Goal: Complete application form: Complete application form

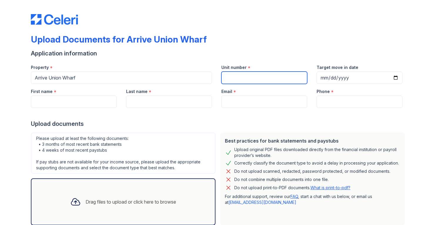
click at [240, 78] on input "Unit number" at bounding box center [264, 78] width 86 height 12
type input "#322"
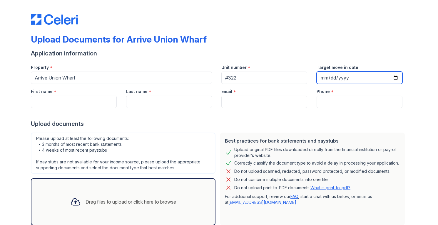
click at [343, 78] on input "Target move in date" at bounding box center [359, 78] width 86 height 12
type input "[DATE]"
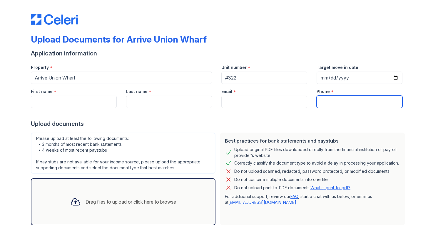
click at [377, 105] on input "Phone" at bounding box center [359, 102] width 86 height 12
click at [339, 101] on input "Phone" at bounding box center [359, 102] width 86 height 12
click at [344, 102] on input "Phone" at bounding box center [359, 102] width 86 height 12
drag, startPoint x: 320, startPoint y: 101, endPoint x: 348, endPoint y: 101, distance: 28.2
click at [348, 101] on input "4709191513" at bounding box center [359, 102] width 86 height 12
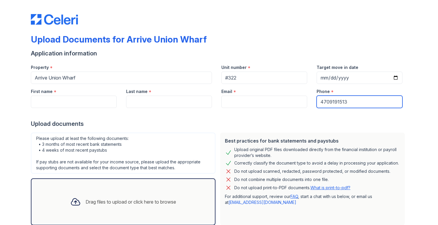
type input "4709191513"
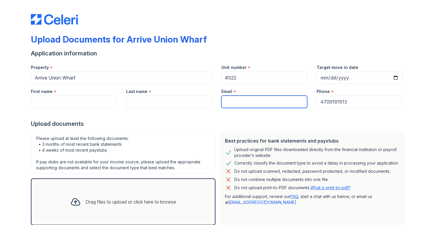
click at [228, 105] on input "Email" at bounding box center [264, 102] width 86 height 12
type input "[EMAIL_ADDRESS][DOMAIN_NAME]"
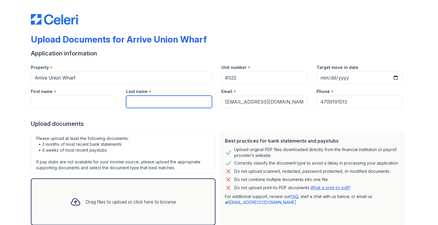
click at [141, 101] on input "Last name" at bounding box center [169, 102] width 86 height 12
type input "[PERSON_NAME]"
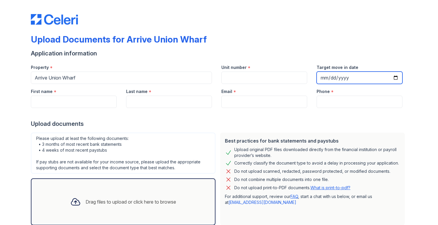
click at [351, 78] on input "Target move in date" at bounding box center [359, 78] width 86 height 12
type input "[DATE]"
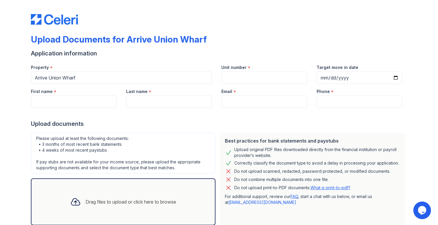
click at [268, 121] on div "Upload documents" at bounding box center [219, 124] width 376 height 8
type input "4709191513"
type input "h"
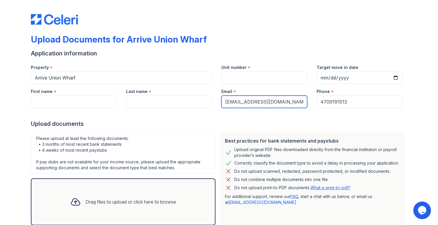
type input "[EMAIL_ADDRESS][DOMAIN_NAME]"
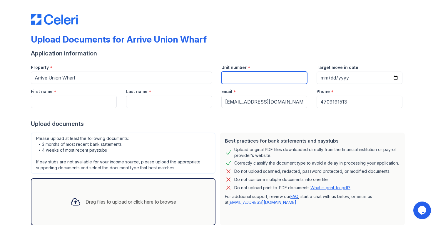
click at [232, 77] on input "Unit number" at bounding box center [264, 78] width 86 height 12
type input "#322"
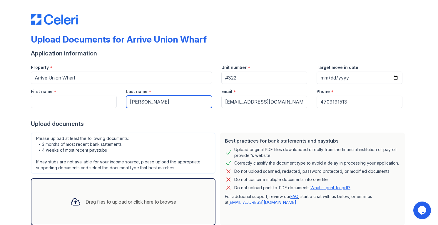
type input "[PERSON_NAME]"
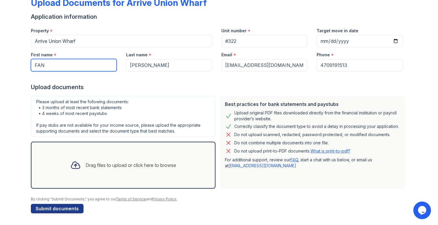
type input "FAN"
click at [75, 165] on icon at bounding box center [75, 165] width 11 height 11
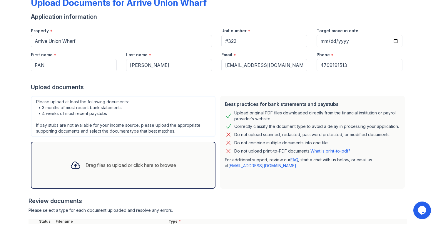
click at [106, 162] on div "Drag files to upload or click here to browse" at bounding box center [130, 165] width 90 height 7
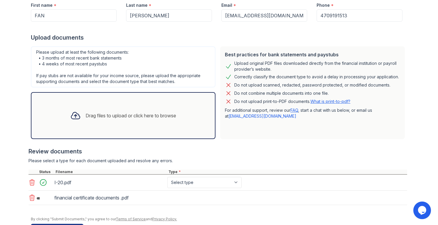
scroll to position [91, 0]
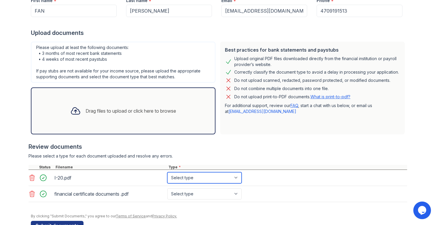
select select "other"
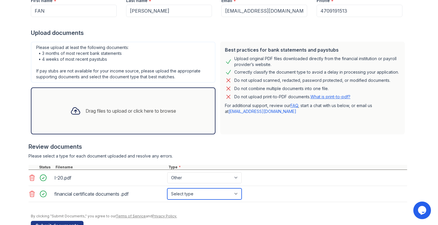
select select "bank_statement"
click at [144, 113] on div "Drag files to upload or click here to browse" at bounding box center [130, 110] width 90 height 7
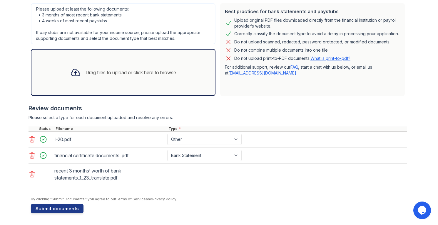
scroll to position [0, 0]
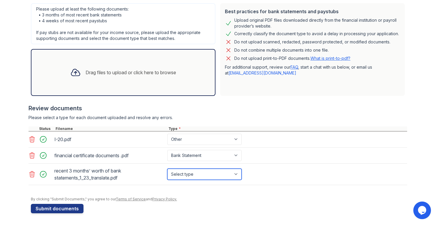
select select "bank_statement"
click at [134, 76] on div "Drag files to upload or click here to browse" at bounding box center [122, 73] width 115 height 20
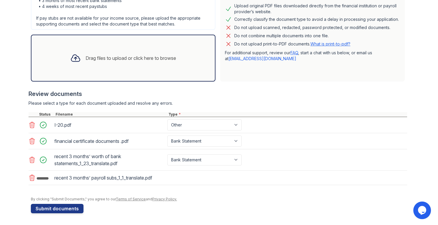
scroll to position [144, 0]
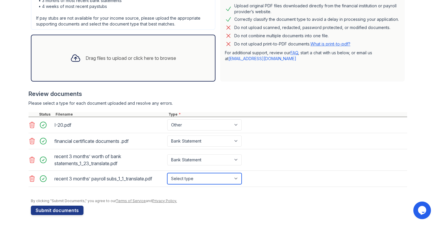
select select "bank_statement"
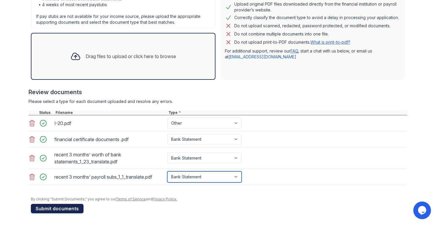
scroll to position [146, 0]
click at [59, 210] on button "Submit documents" at bounding box center [57, 208] width 53 height 9
